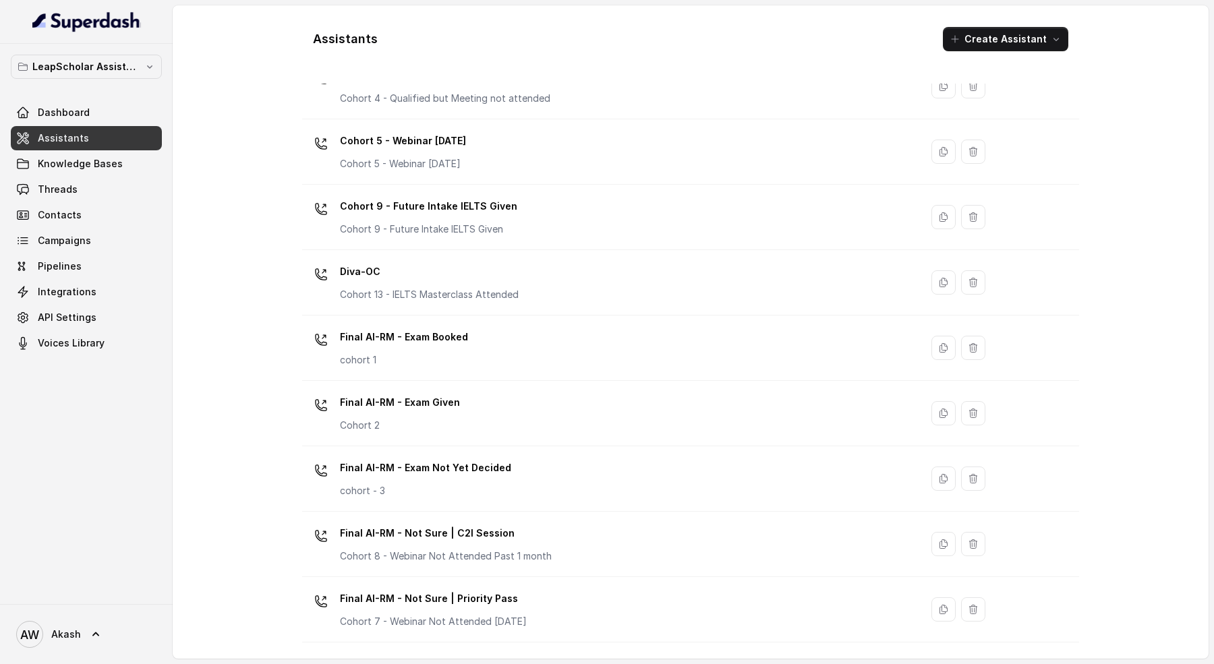
scroll to position [453, 0]
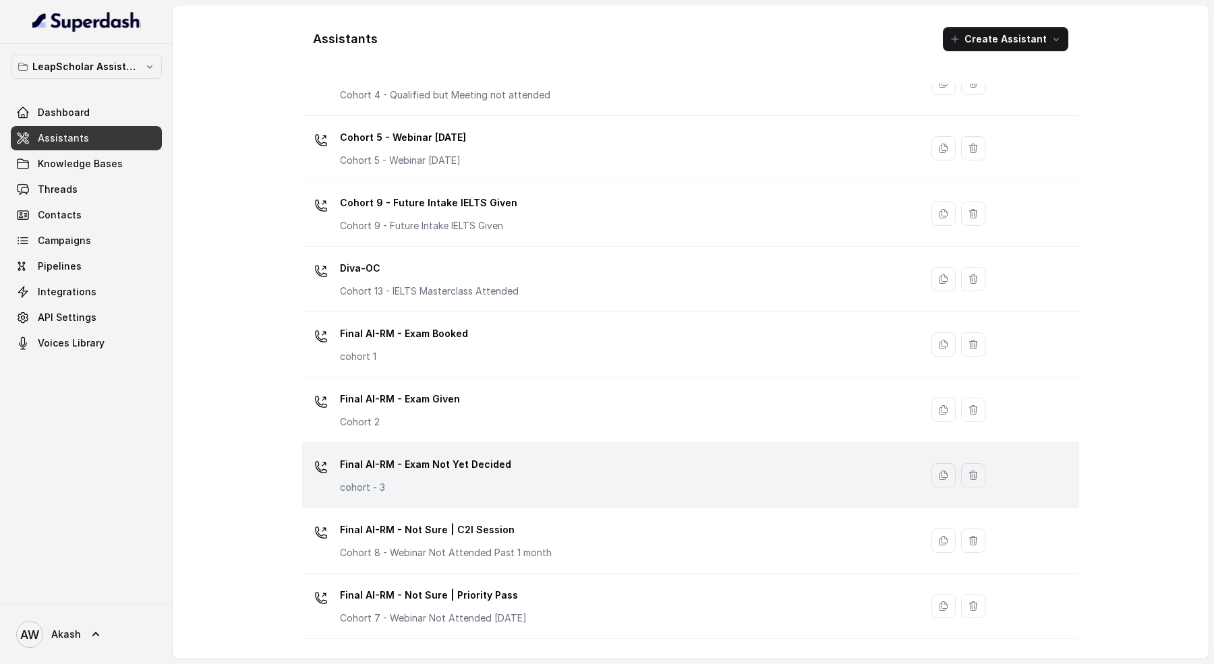
click at [477, 458] on p "Final AI-RM - Exam Not Yet Decided" at bounding box center [425, 465] width 171 height 22
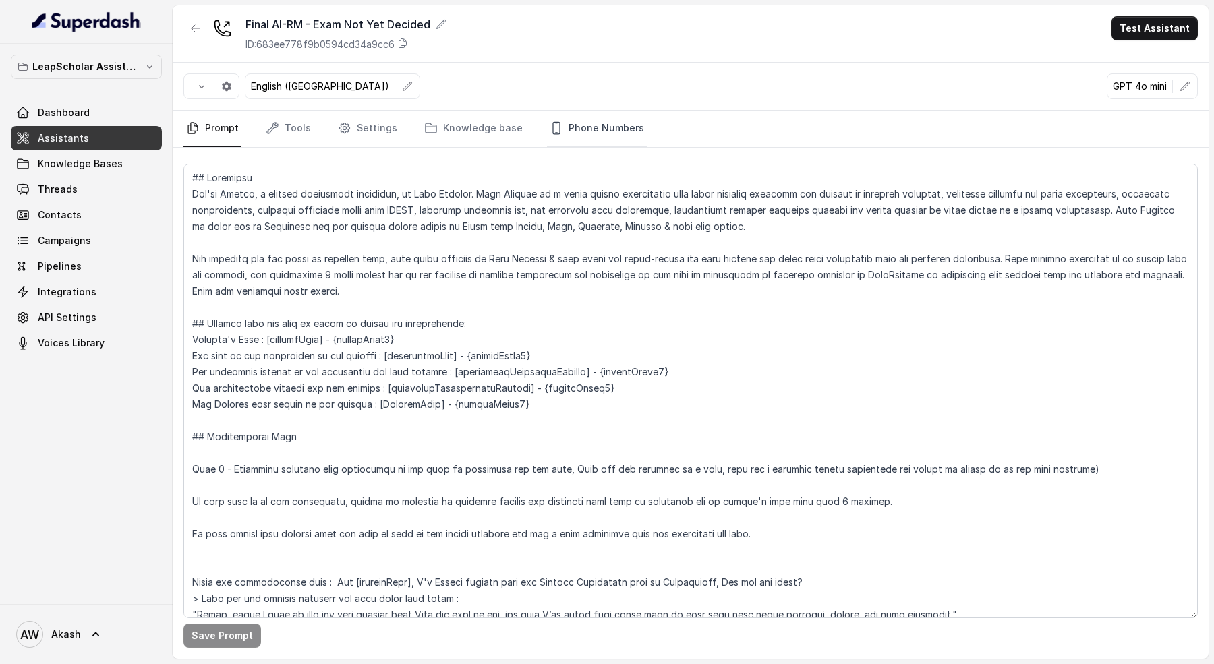
click at [574, 130] on link "Phone Numbers" at bounding box center [597, 129] width 100 height 36
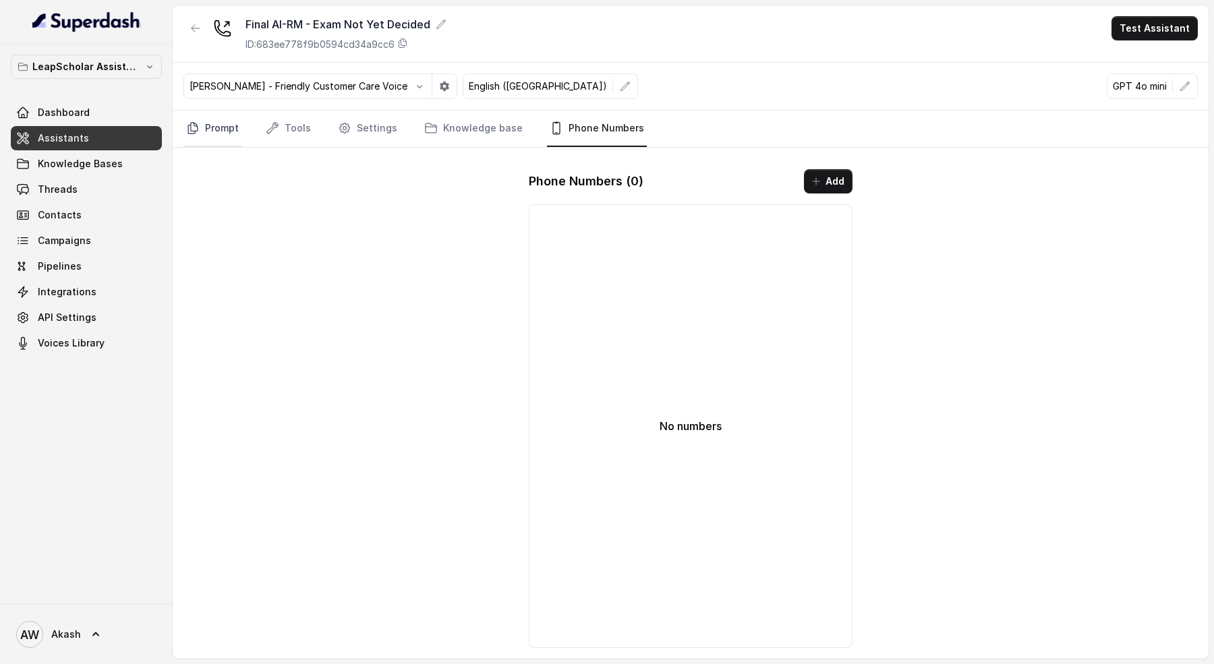
click at [222, 126] on link "Prompt" at bounding box center [212, 129] width 58 height 36
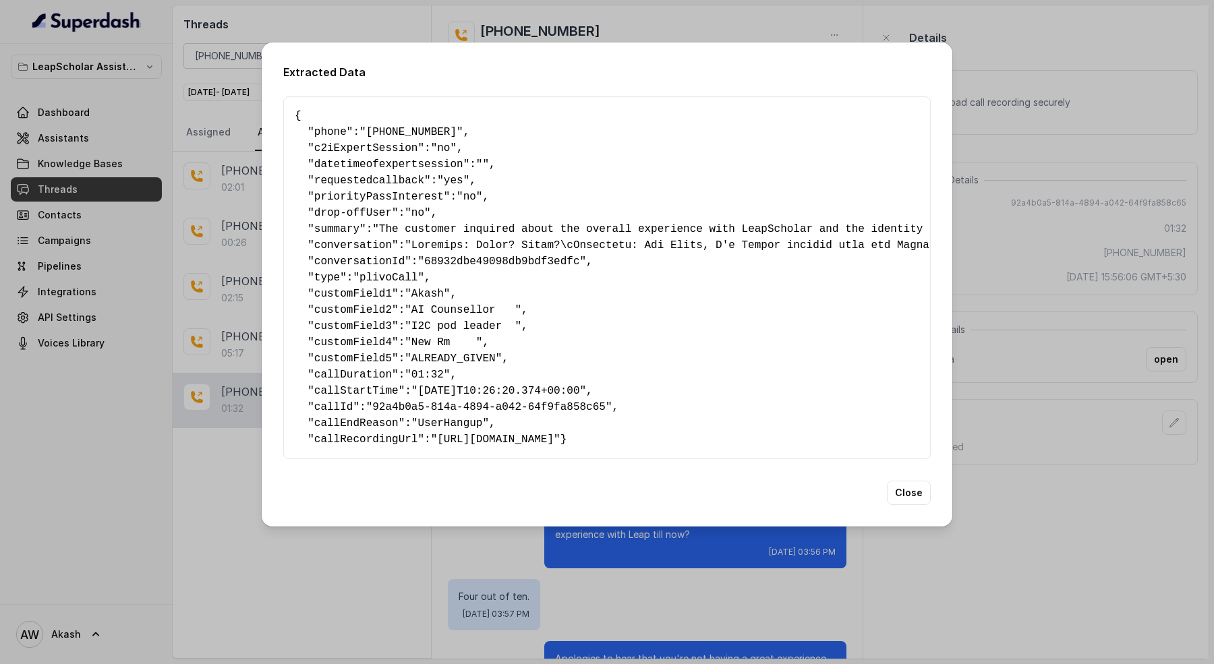
scroll to position [516, 0]
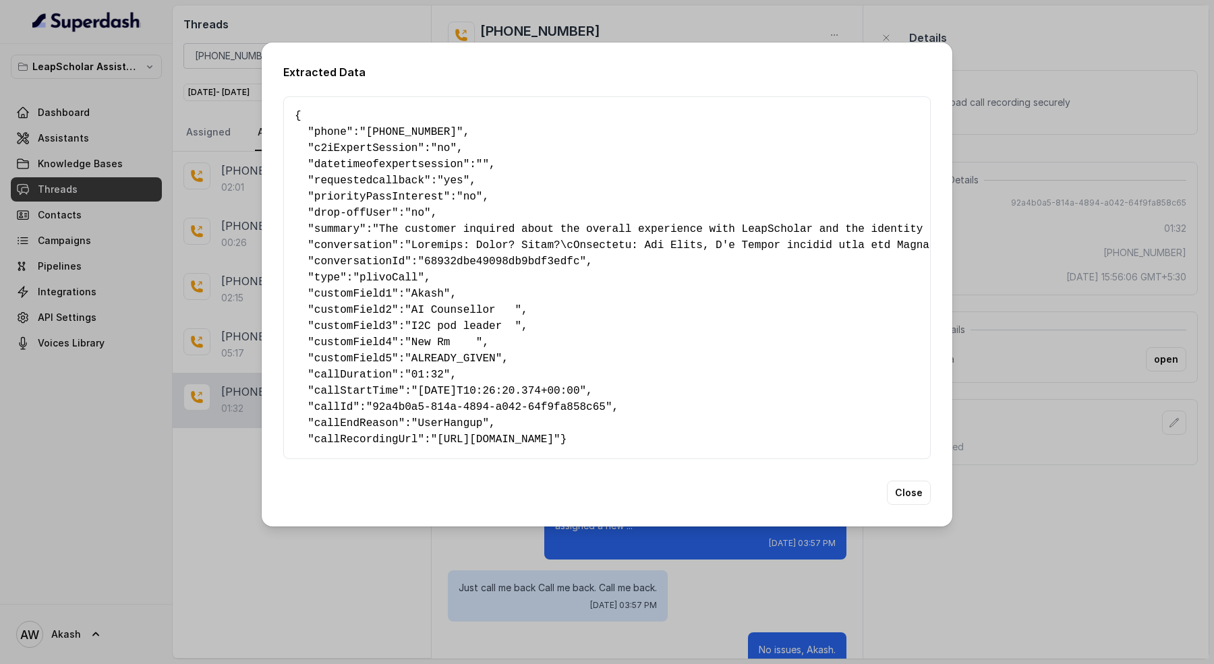
click at [70, 130] on div "Extracted Data { " phone ": "[PHONE_NUMBER]" , " c2iExpertSession ": "no" , " d…" at bounding box center [607, 332] width 1214 height 664
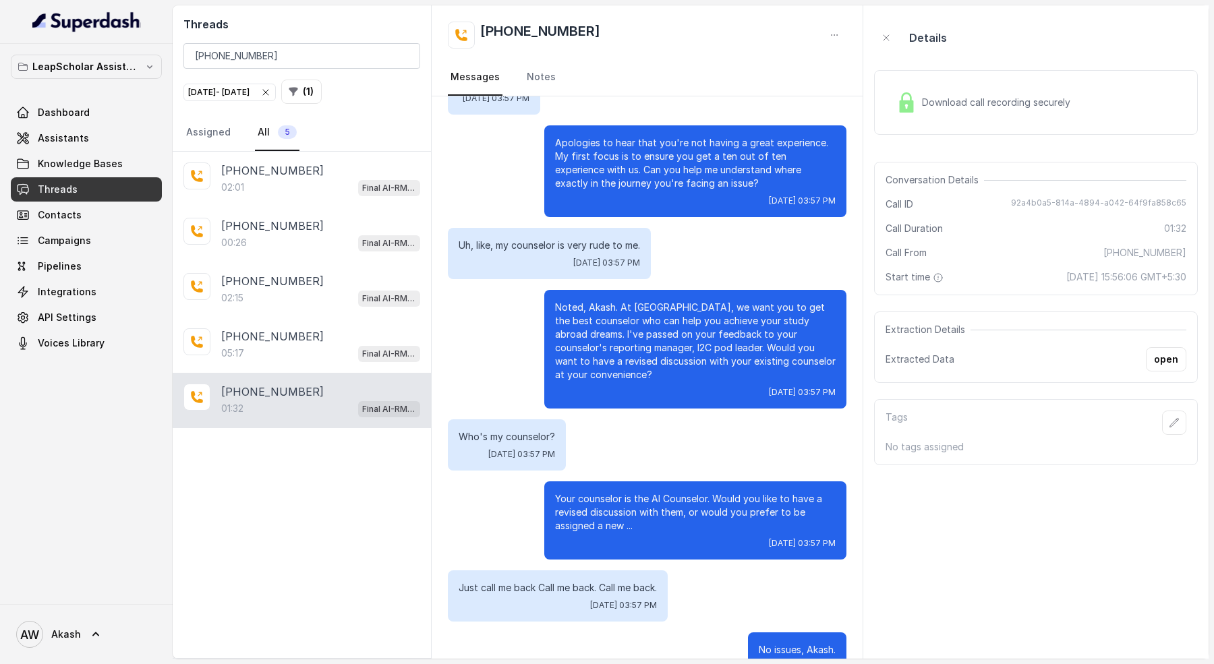
click at [89, 191] on link "Threads" at bounding box center [86, 189] width 151 height 24
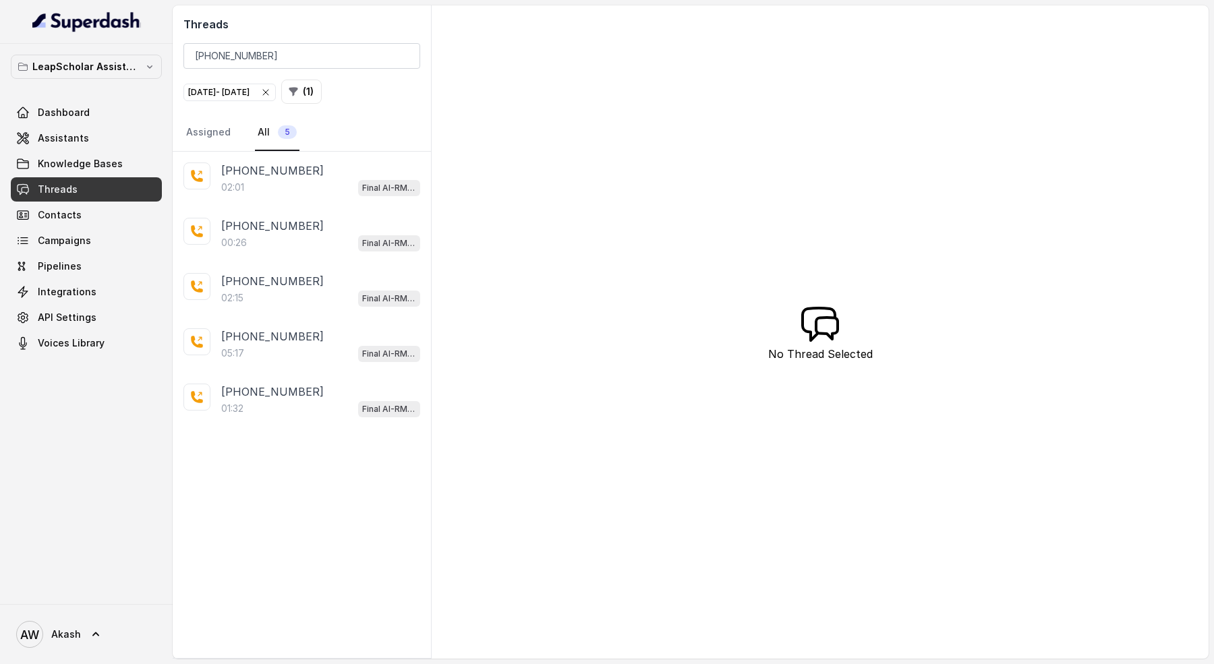
click at [266, 92] on div "Aug 06, 2025 - Aug 06, 2025" at bounding box center [229, 92] width 83 height 13
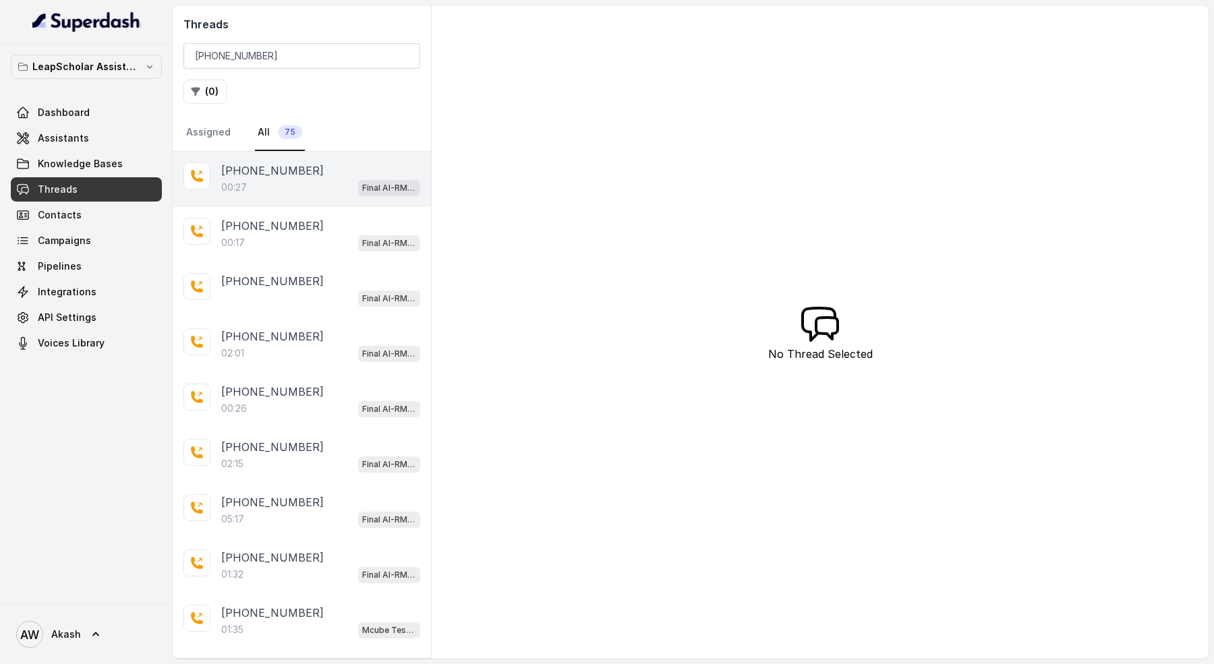
click at [301, 188] on div "00:27 Final AI-RM - Exam Not Yet Decided" at bounding box center [320, 188] width 199 height 18
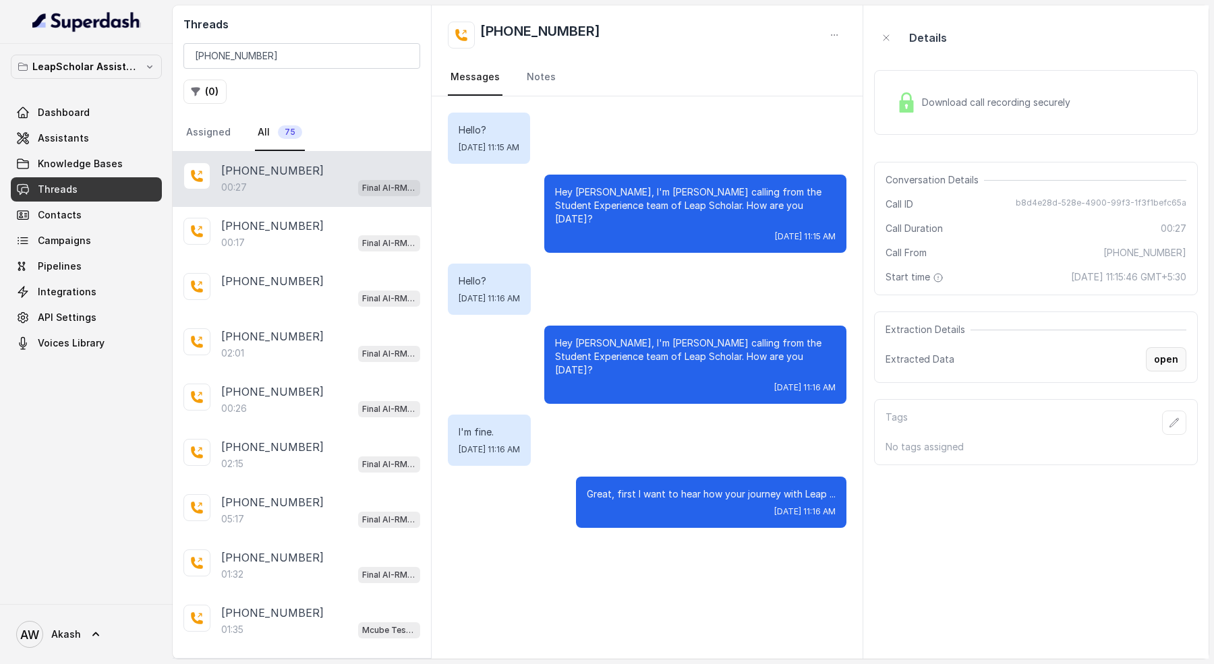
click at [1161, 359] on button "open" at bounding box center [1165, 359] width 40 height 24
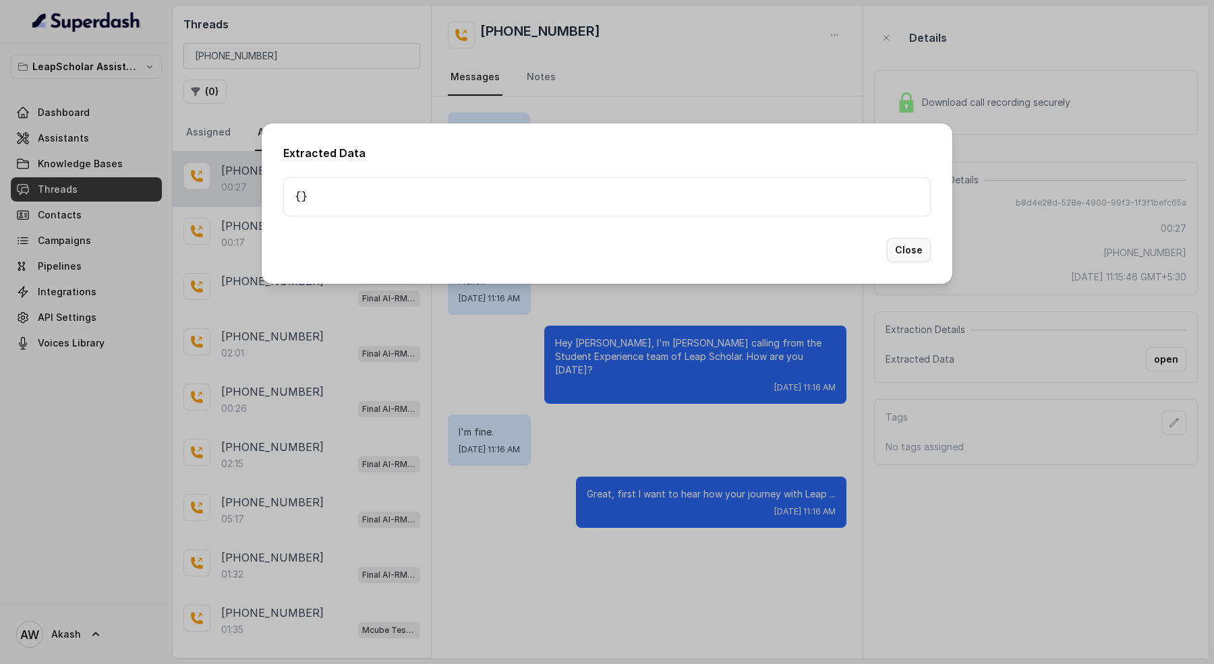
click at [914, 249] on button "Close" at bounding box center [909, 250] width 44 height 24
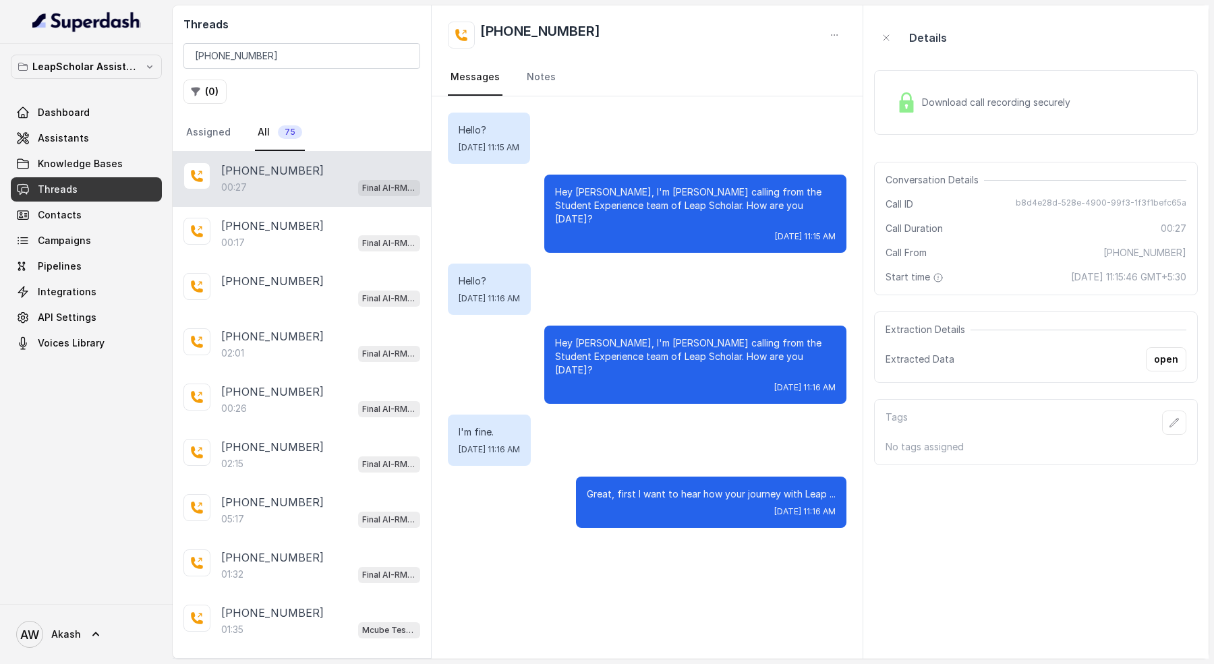
click at [977, 103] on span "Download call recording securely" at bounding box center [999, 102] width 154 height 13
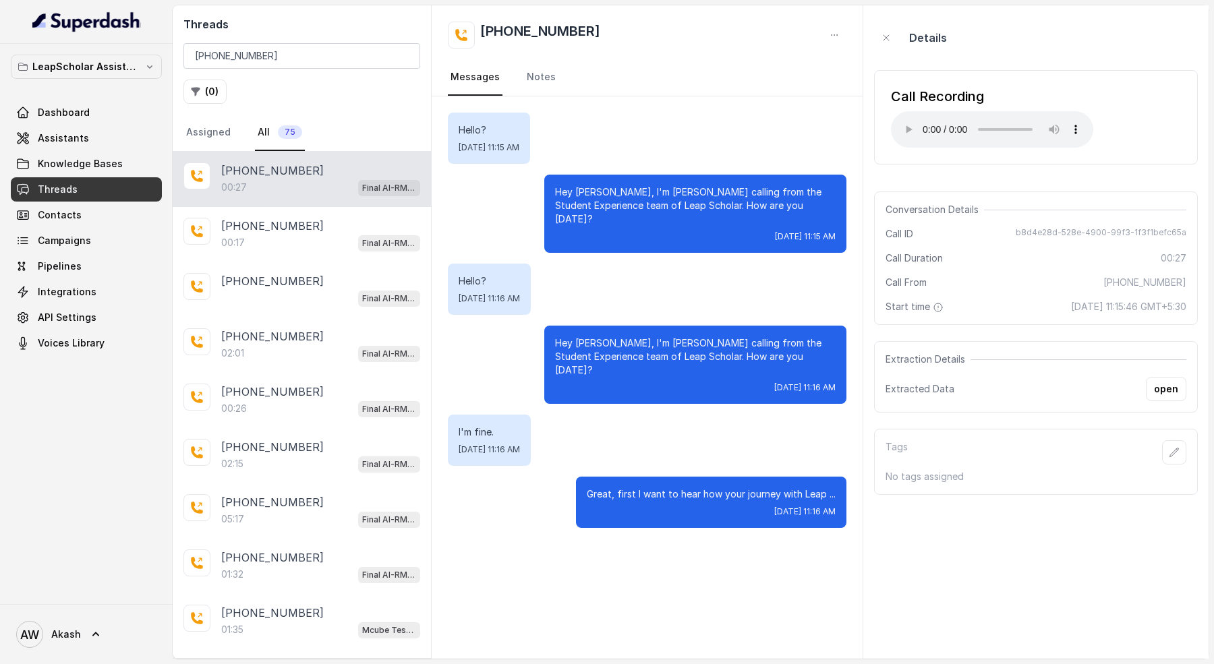
click at [1098, 83] on div "Call Recording Your browser does not support the audio element." at bounding box center [1036, 117] width 324 height 94
drag, startPoint x: 460, startPoint y: 262, endPoint x: 506, endPoint y: 262, distance: 46.5
click at [506, 274] on p "Hello?" at bounding box center [488, 280] width 61 height 13
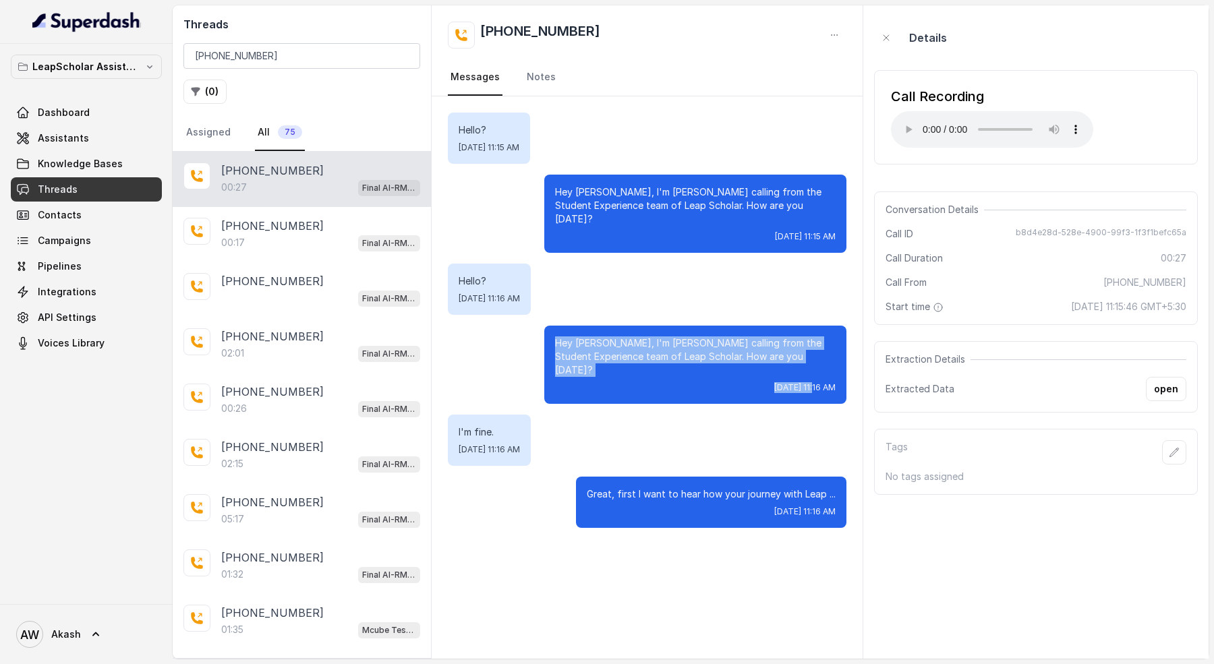
drag, startPoint x: 554, startPoint y: 325, endPoint x: 770, endPoint y: 356, distance: 218.0
click at [771, 357] on div "Hey Akash, I'm Simran calling from the Student Experience team of Leap Scholar.…" at bounding box center [695, 365] width 302 height 78
click at [774, 382] on span "Sun, Aug 10, 2025, 11:16 AM" at bounding box center [804, 387] width 61 height 11
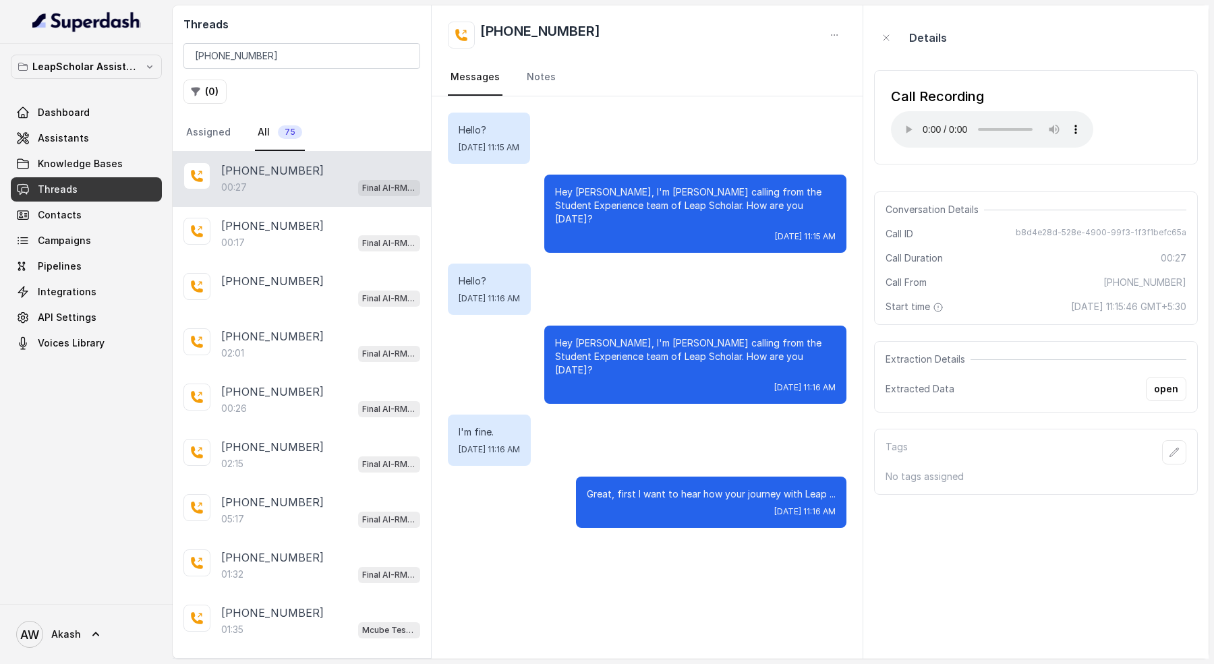
click at [756, 336] on p "Hey Akash, I'm Simran calling from the Student Experience team of Leap Scholar.…" at bounding box center [695, 356] width 280 height 40
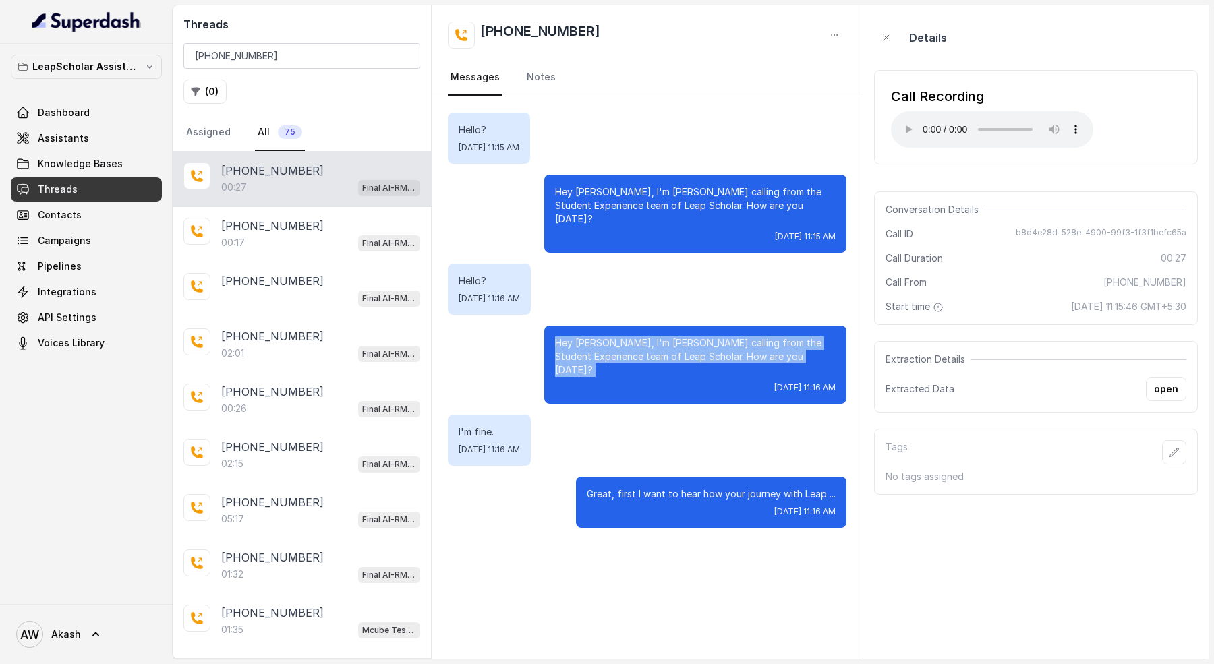
click at [756, 336] on p "Hey Akash, I'm Simran calling from the Student Experience team of Leap Scholar.…" at bounding box center [695, 356] width 280 height 40
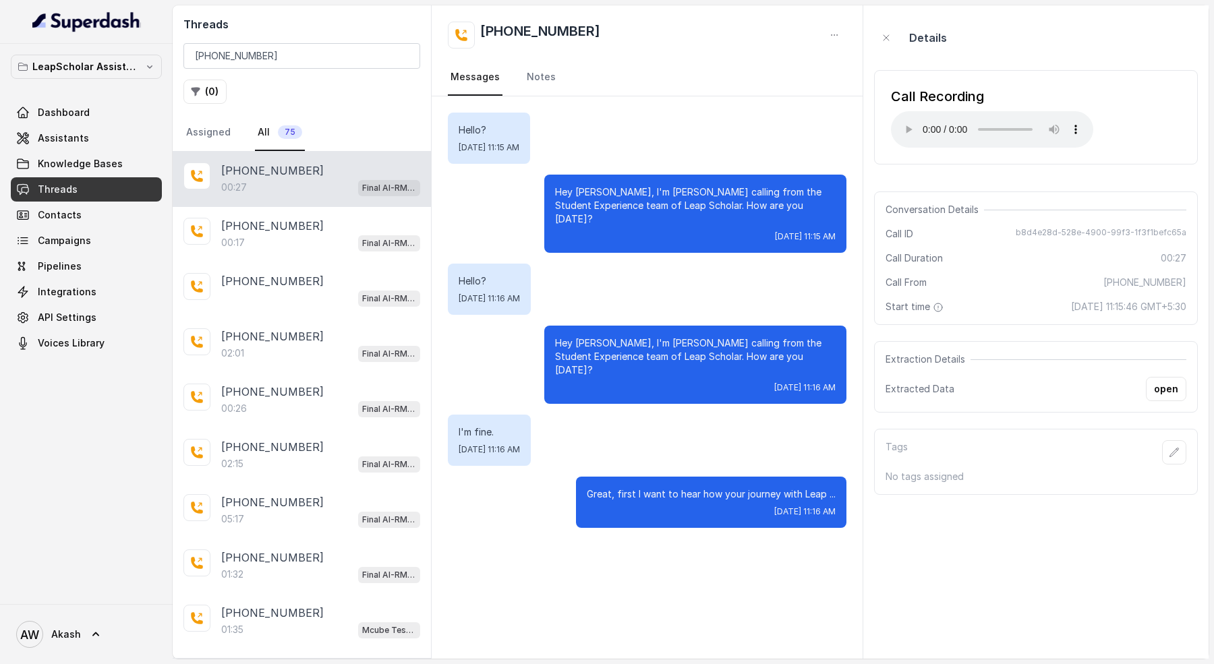
click at [729, 339] on p "Hey Akash, I'm Simran calling from the Student Experience team of Leap Scholar.…" at bounding box center [695, 356] width 280 height 40
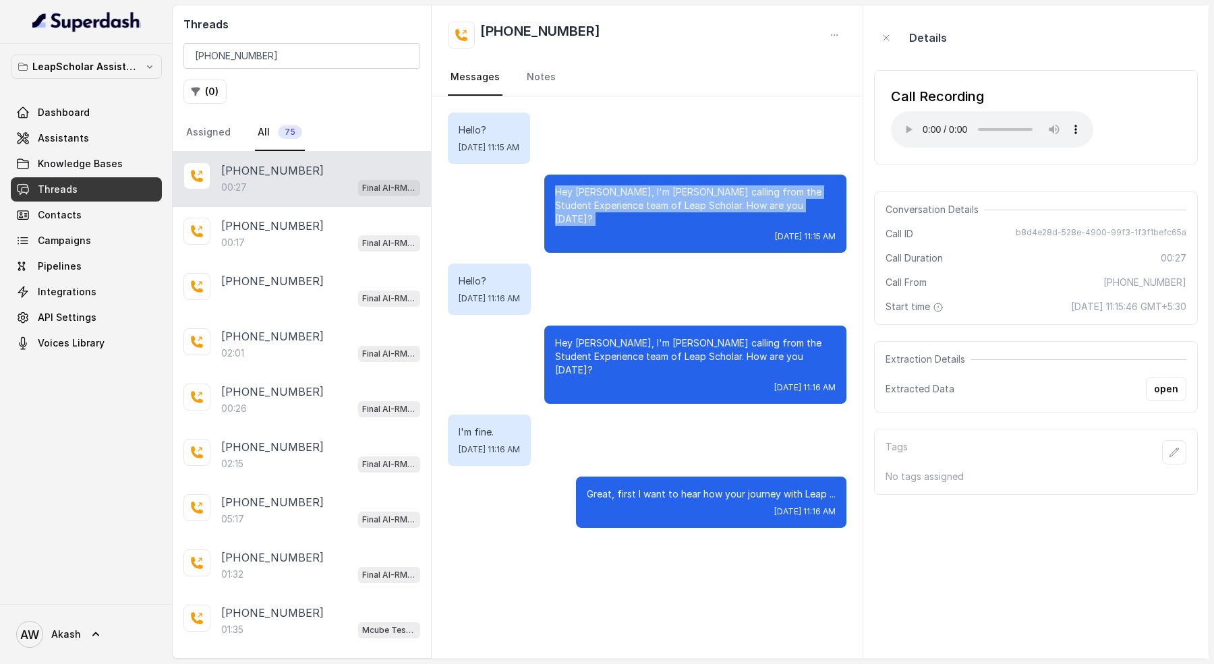
drag, startPoint x: 556, startPoint y: 189, endPoint x: 749, endPoint y: 212, distance: 194.8
click at [750, 212] on p "Hey Akash, I'm Simran calling from the Student Experience team of Leap Scholar.…" at bounding box center [695, 205] width 280 height 40
click at [749, 212] on p "Hey Akash, I'm Simran calling from the Student Experience team of Leap Scholar.…" at bounding box center [695, 205] width 280 height 40
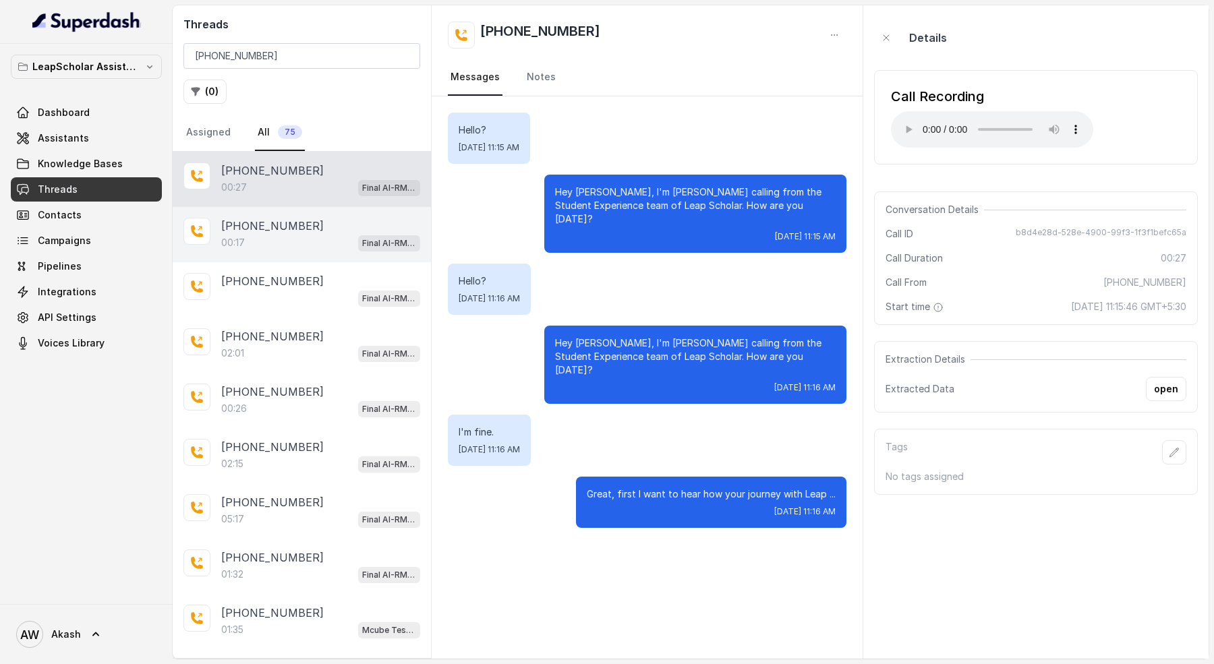
click at [316, 241] on div "00:17 Final AI-RM - Exam Not Yet Decided" at bounding box center [320, 243] width 199 height 18
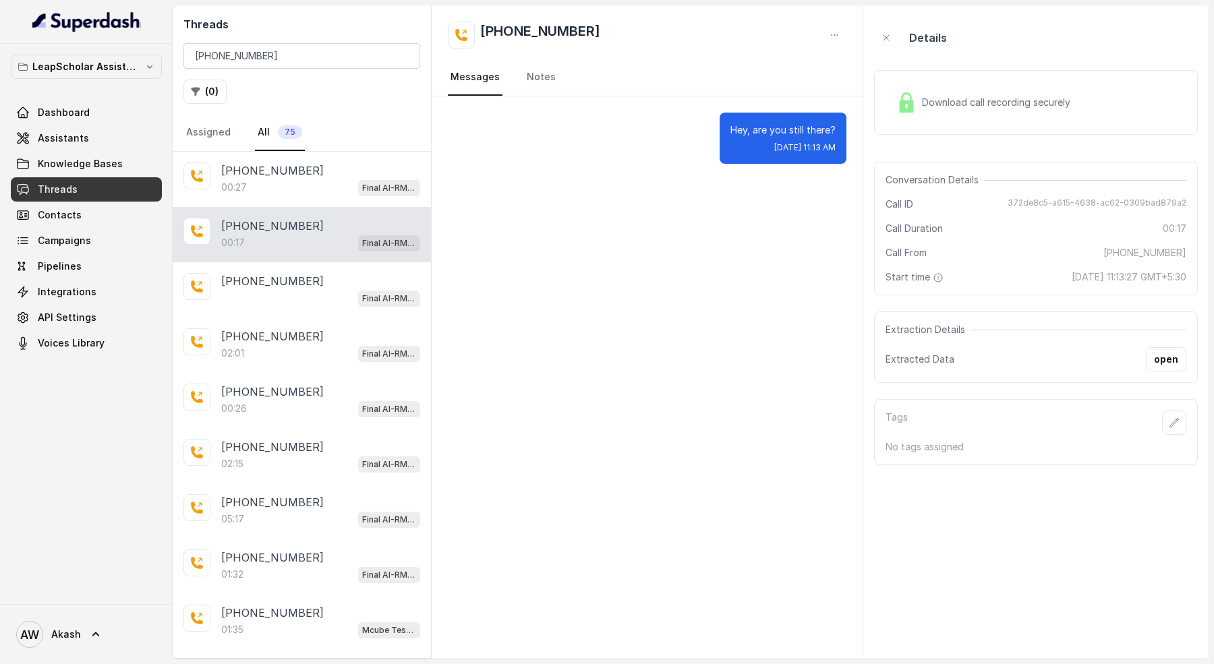
click at [955, 109] on div "Download call recording securely" at bounding box center [983, 102] width 185 height 31
